Goal: Transaction & Acquisition: Purchase product/service

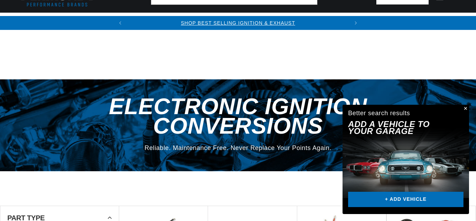
click at [464, 109] on button "Close" at bounding box center [464, 109] width 8 height 8
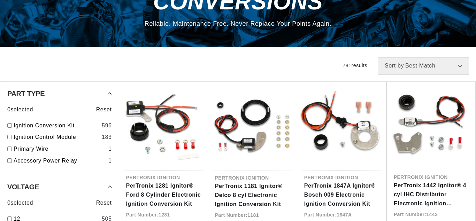
scroll to position [0, 222]
click at [464, 181] on link "PerTronix 1442 Ignitor® 4 cyl IHC Distributor Electronic Ignition Conversion Kit" at bounding box center [430, 194] width 75 height 27
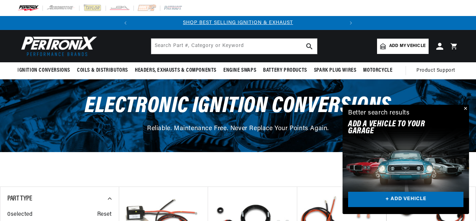
scroll to position [213, 0]
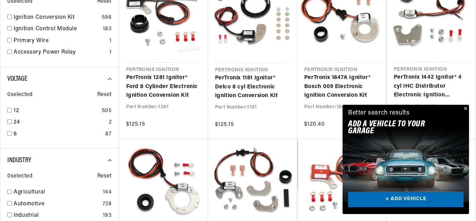
click at [400, 200] on link "+ ADD VEHICLE" at bounding box center [405, 200] width 115 height 16
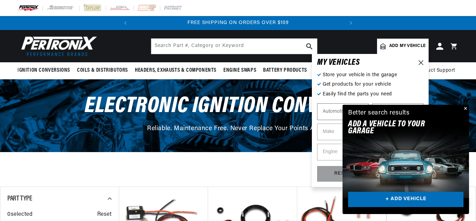
scroll to position [0, 0]
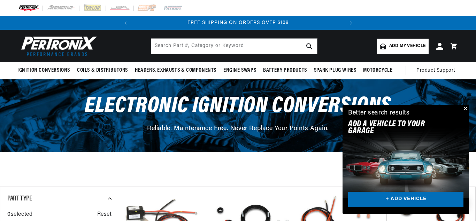
click at [465, 108] on button "Close" at bounding box center [464, 109] width 8 height 8
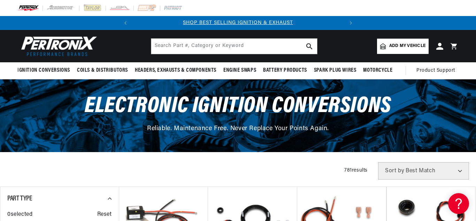
click at [401, 45] on span "Add my vehicle" at bounding box center [407, 46] width 36 height 7
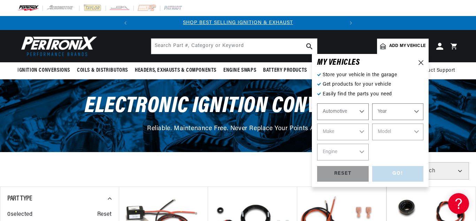
click at [361, 112] on select "Automotive Agricultural Industrial Marine Motorcycle" at bounding box center [343, 111] width 52 height 17
click option "Automotive" at bounding box center [0, 0] width 0 height 0
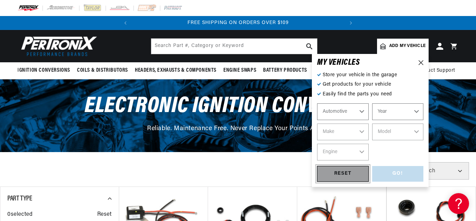
click at [341, 174] on div "RESET" at bounding box center [343, 174] width 52 height 16
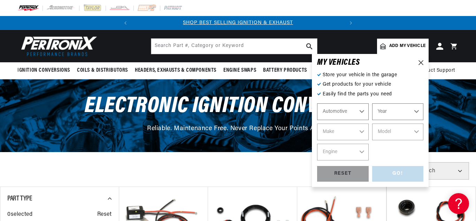
click option "Automotive" at bounding box center [0, 0] width 0 height 0
select select "1966"
click option "1966" at bounding box center [0, 0] width 0 height 0
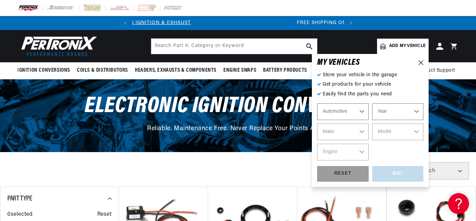
scroll to position [0, 22]
select select "1966"
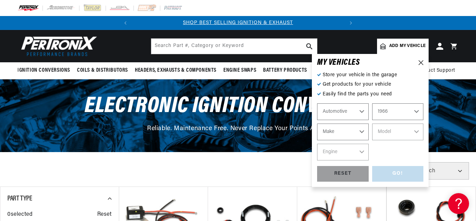
click at [317, 124] on select "Make Alfa Romeo American Motors Aston Martin Austin Austin Healey Avanti Bentle…" at bounding box center [343, 132] width 52 height 17
select select "Buick"
click option "Buick" at bounding box center [0, 0] width 0 height 0
select select "Buick"
click at [372, 124] on select "Model Electra Gran Sport LeSabre Riviera Skylark Special Sportwagon Wildcat" at bounding box center [398, 132] width 52 height 17
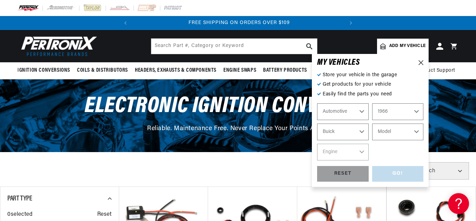
select select "Wildcat"
click option "Wildcat" at bounding box center [0, 0] width 0 height 0
select select "Wildcat"
click at [317, 144] on select "Engine 6.6L 7.0L" at bounding box center [343, 152] width 52 height 17
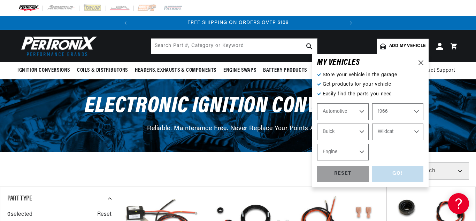
select select "6.6L"
click option "6.6L" at bounding box center [0, 0] width 0 height 0
select select "6.6L"
click at [393, 173] on div "GO!" at bounding box center [398, 174] width 52 height 16
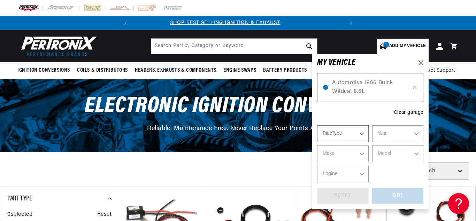
scroll to position [0, 1]
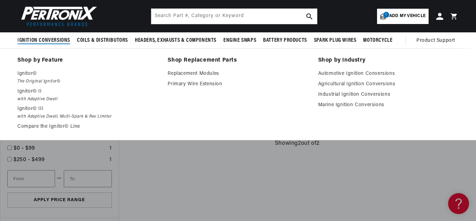
scroll to position [0, 211]
click at [41, 38] on span "Ignition Conversions" at bounding box center [43, 40] width 53 height 7
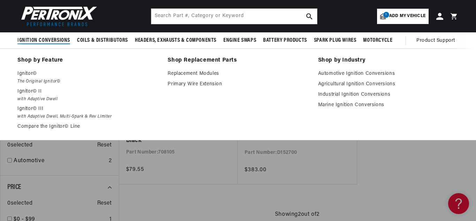
scroll to position [0, 0]
click at [48, 39] on span "Ignition Conversions" at bounding box center [43, 40] width 53 height 7
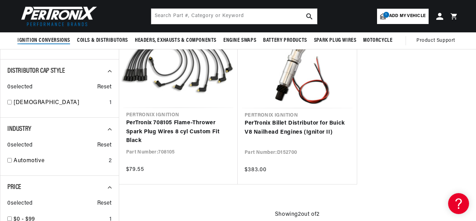
click at [48, 39] on span "Ignition Conversions" at bounding box center [43, 40] width 53 height 7
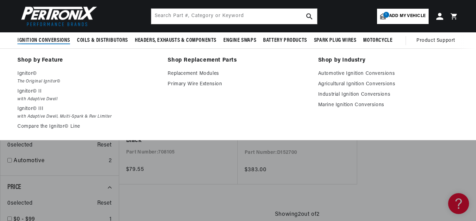
click at [48, 39] on span "Ignition Conversions" at bounding box center [43, 40] width 53 height 7
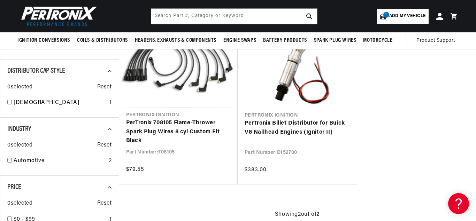
scroll to position [0, 211]
